Goal: Information Seeking & Learning: Learn about a topic

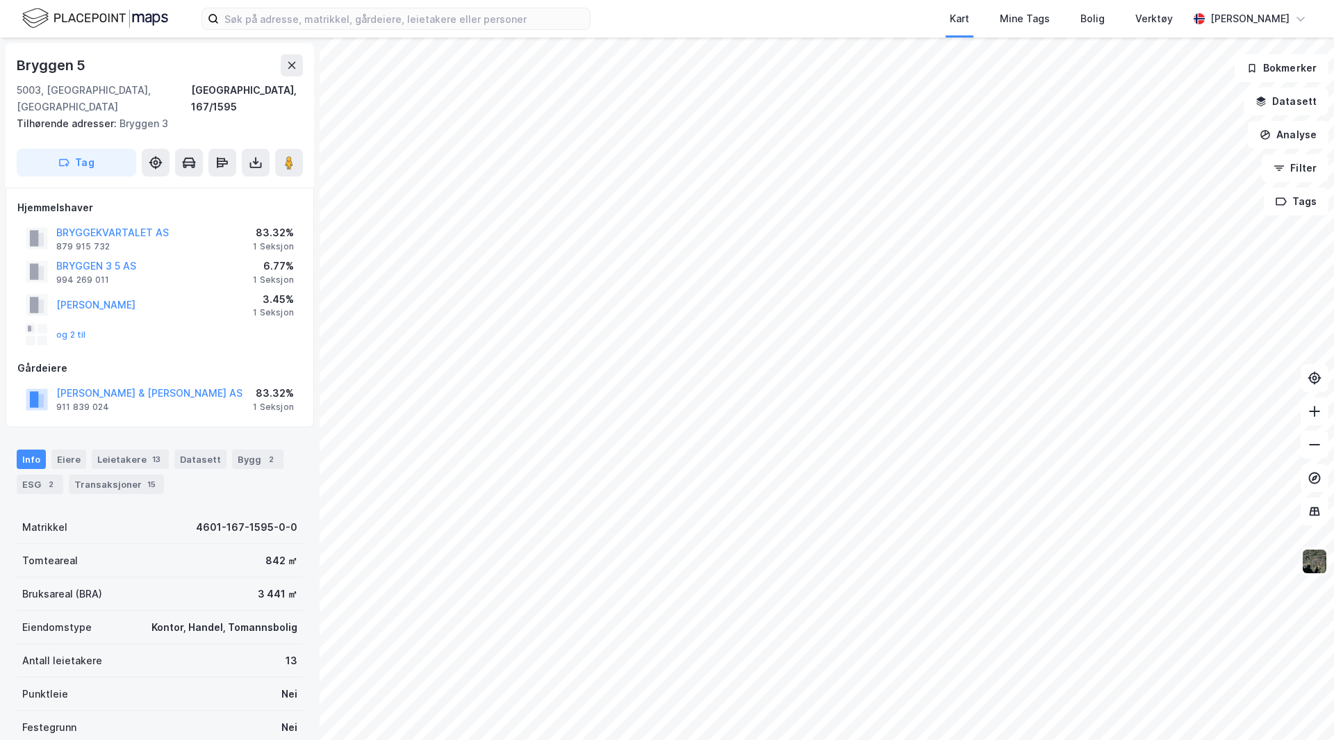
scroll to position [3, 0]
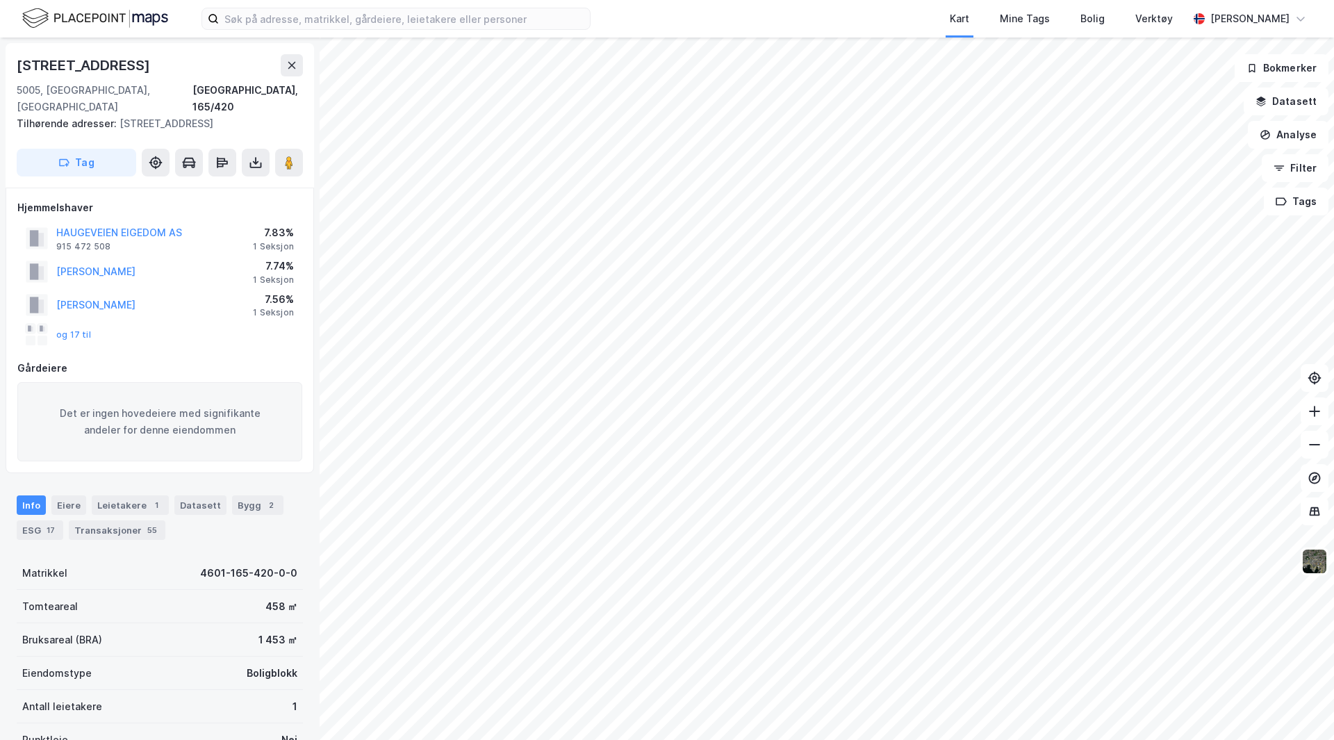
scroll to position [3, 0]
click at [66, 493] on div "Eiere" at bounding box center [68, 502] width 35 height 19
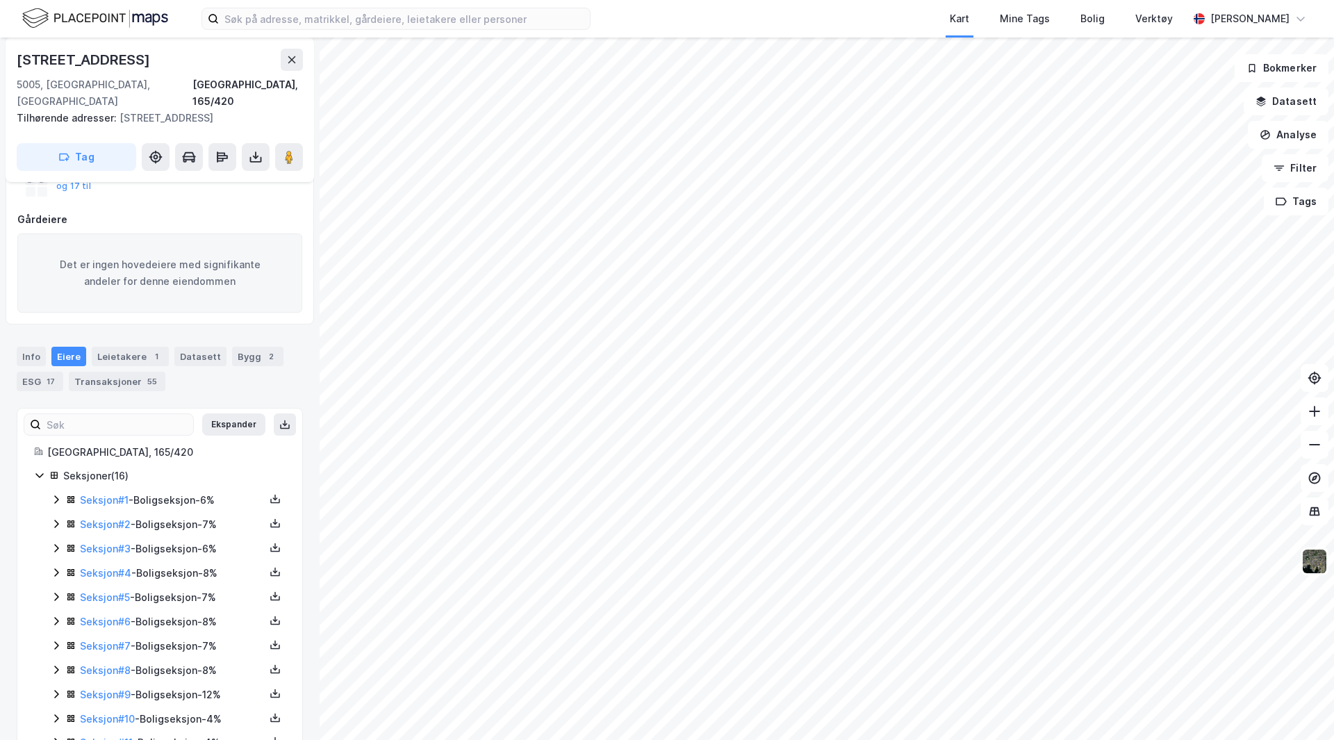
scroll to position [299, 0]
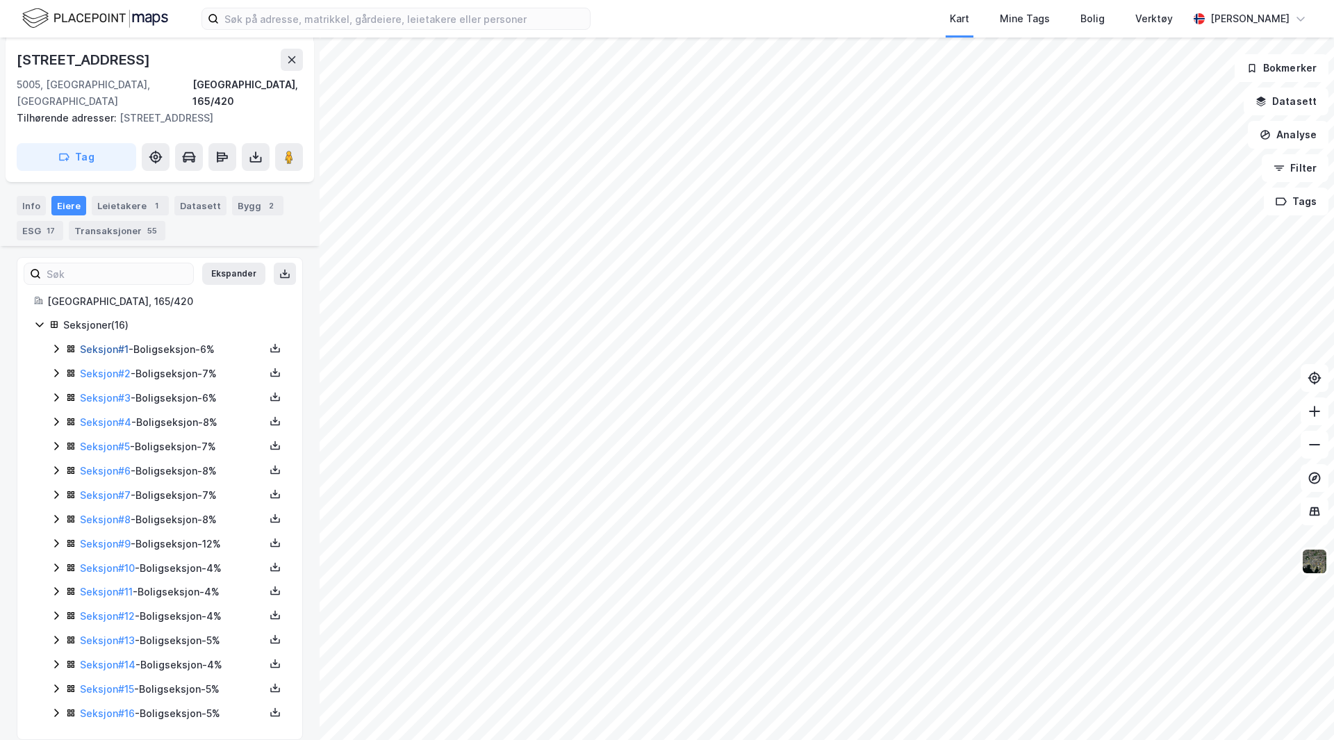
click at [113, 343] on link "Seksjon # 1" at bounding box center [104, 349] width 49 height 12
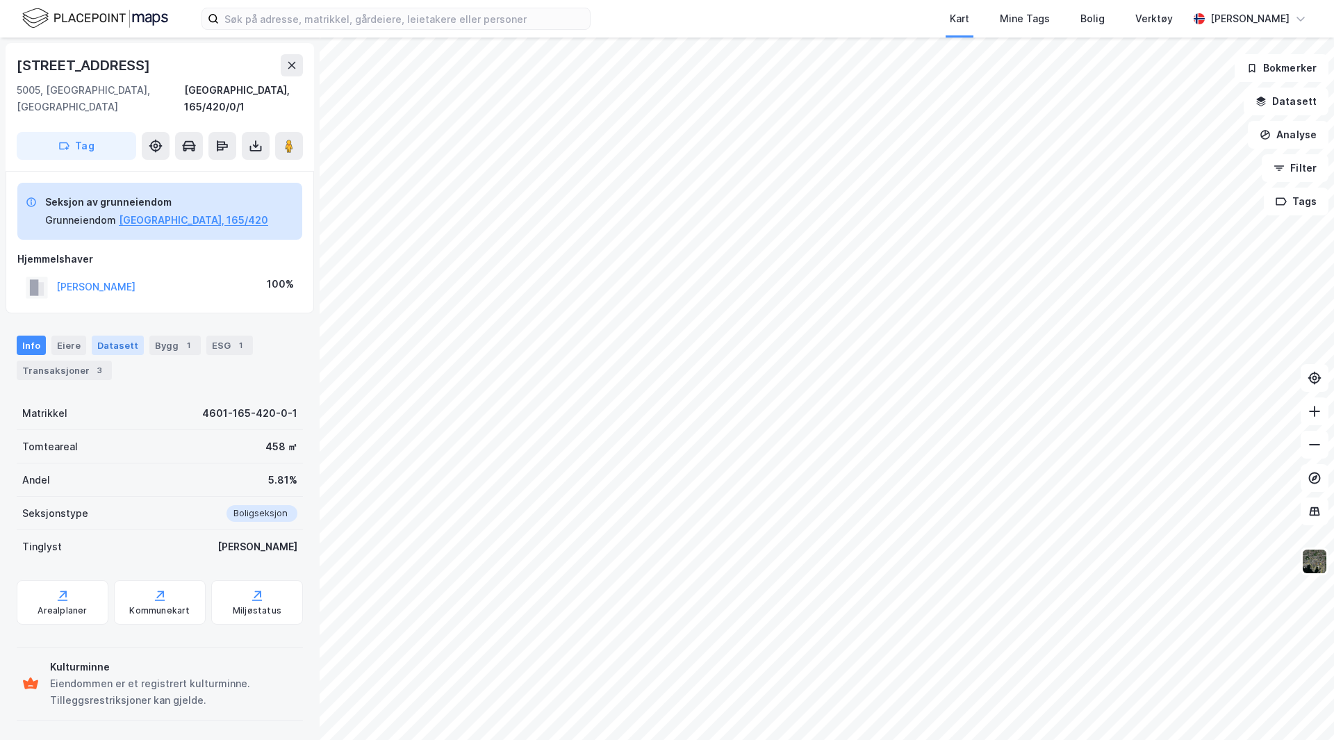
scroll to position [31, 0]
